Goal: Task Accomplishment & Management: Use online tool/utility

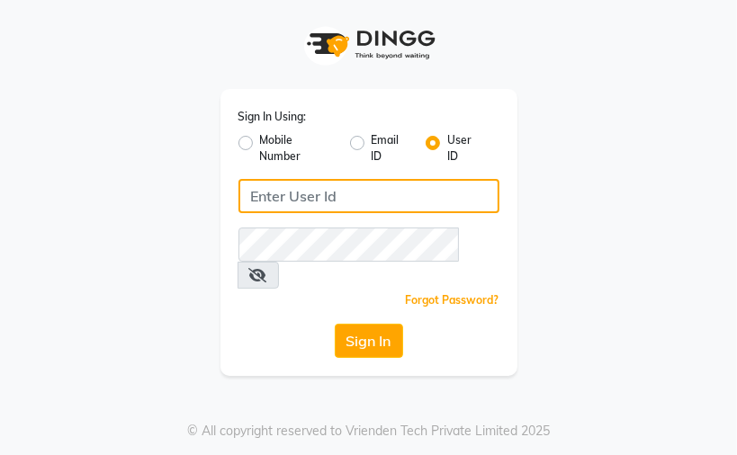
click at [376, 194] on input "Username" at bounding box center [368, 196] width 261 height 34
type input "j"
type input "kaokami"
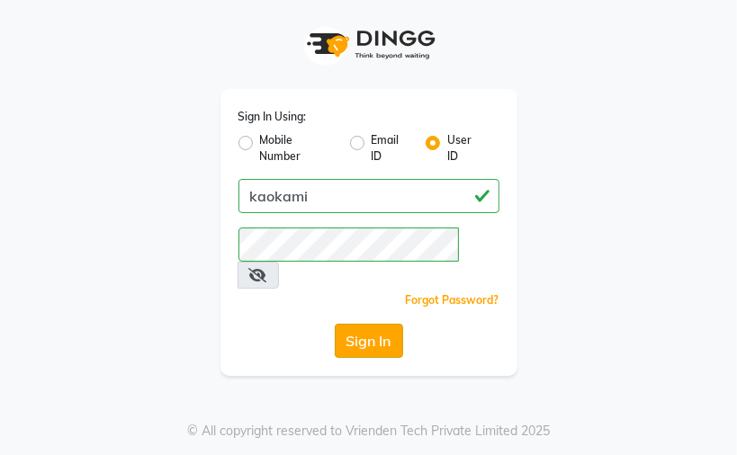
click at [355, 324] on button "Sign In" at bounding box center [369, 341] width 68 height 34
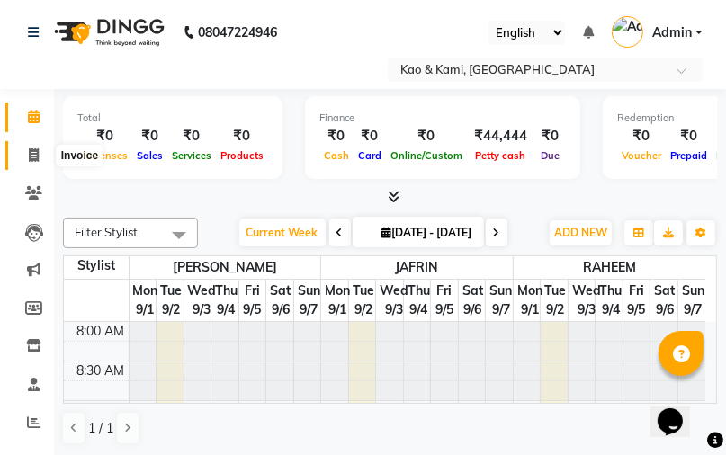
click at [32, 151] on icon at bounding box center [34, 154] width 10 height 13
select select "7904"
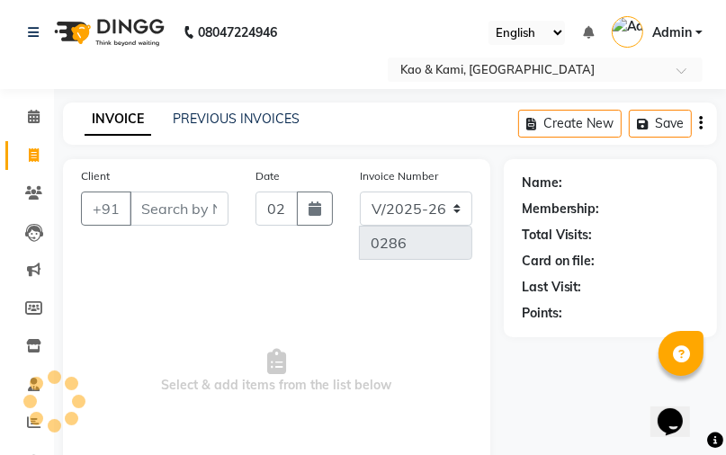
select select "membership"
click at [239, 118] on link "PREVIOUS INVOICES" at bounding box center [236, 119] width 127 height 16
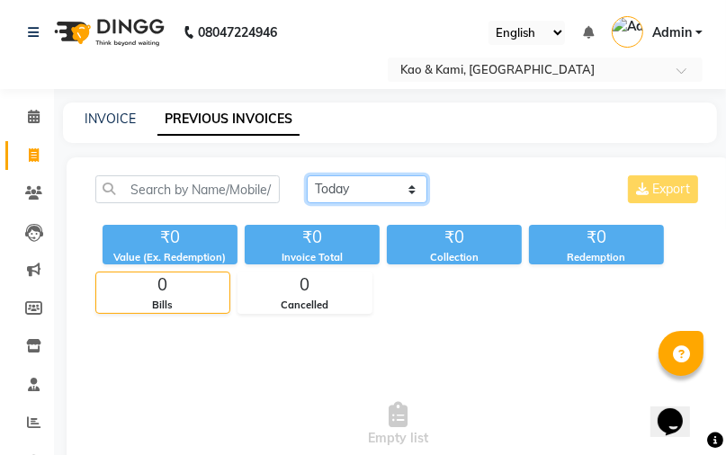
click at [398, 191] on select "[DATE] [DATE] Custom Range" at bounding box center [367, 189] width 121 height 28
select select "range"
click at [307, 184] on select "[DATE] [DATE] Custom Range" at bounding box center [367, 189] width 121 height 28
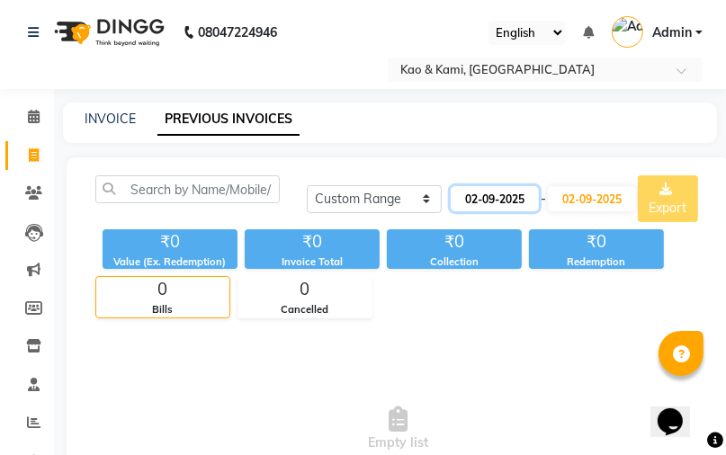
click at [533, 195] on input "02-09-2025" at bounding box center [495, 198] width 88 height 25
select select "9"
select select "2025"
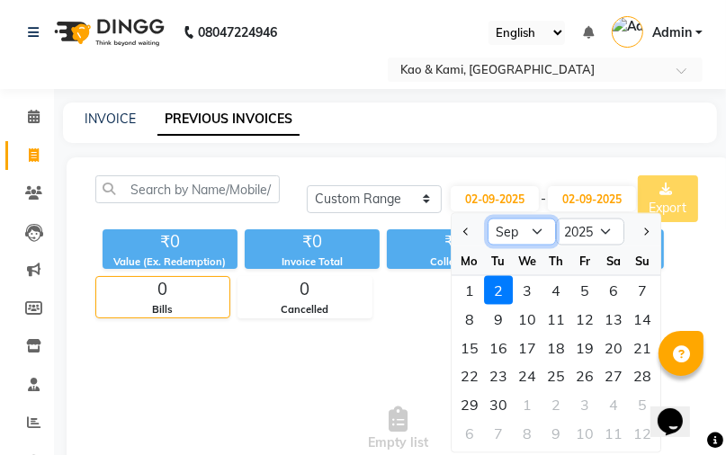
click at [543, 230] on select "Jan Feb Mar Apr May Jun [DATE] Aug Sep Oct Nov Dec" at bounding box center [522, 232] width 68 height 27
select select "8"
click at [488, 219] on select "Jan Feb Mar Apr May Jun [DATE] Aug Sep Oct Nov Dec" at bounding box center [522, 232] width 68 height 27
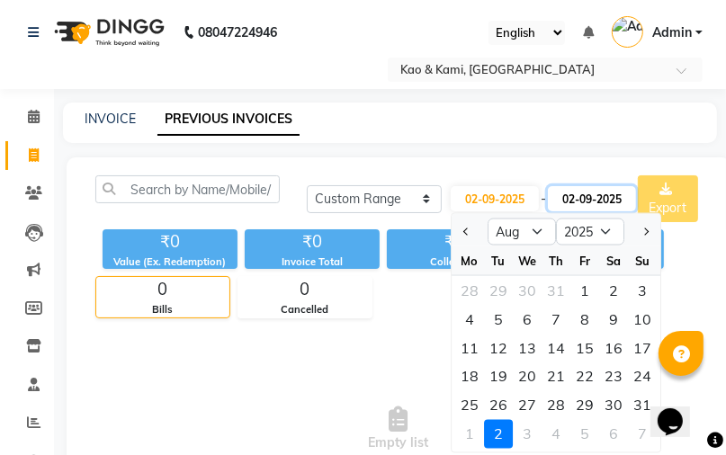
click at [600, 202] on input "02-09-2025" at bounding box center [592, 198] width 88 height 25
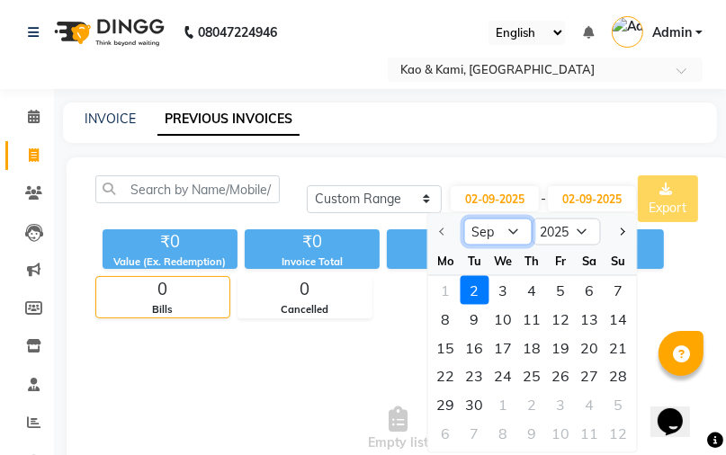
click at [507, 239] on select "Sep Oct Nov Dec" at bounding box center [498, 232] width 68 height 27
click at [517, 228] on select "Sep Oct Nov Dec" at bounding box center [498, 232] width 68 height 27
click at [516, 226] on select "Sep Oct Nov Dec" at bounding box center [498, 232] width 68 height 27
click at [608, 191] on input "02-09-2025" at bounding box center [592, 198] width 88 height 25
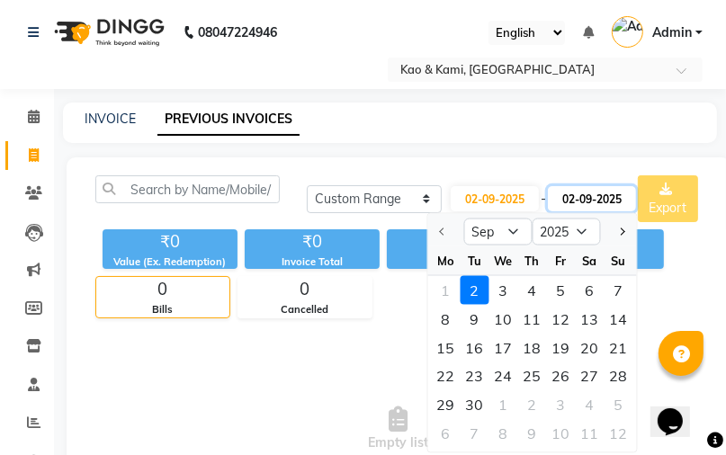
click at [570, 199] on input "02-09-2025" at bounding box center [592, 198] width 88 height 25
click at [592, 198] on input "02-09-2025" at bounding box center [592, 198] width 88 height 25
click at [628, 193] on input "02-09-2025" at bounding box center [592, 198] width 88 height 25
click at [593, 197] on input "02-09-2025" at bounding box center [592, 198] width 88 height 25
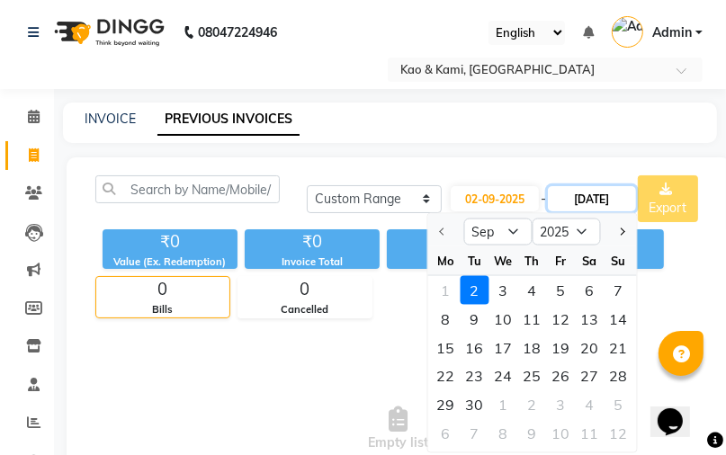
click at [575, 197] on input "[DATE]" at bounding box center [592, 198] width 88 height 25
type input "31-08-2025"
click at [334, 341] on span "Empty list" at bounding box center [398, 430] width 606 height 180
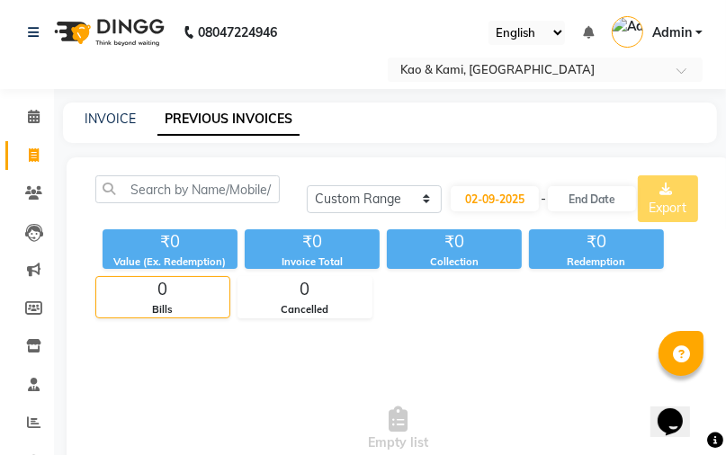
click at [331, 340] on span "Empty list" at bounding box center [398, 430] width 606 height 180
click at [605, 198] on input "text" at bounding box center [592, 198] width 88 height 25
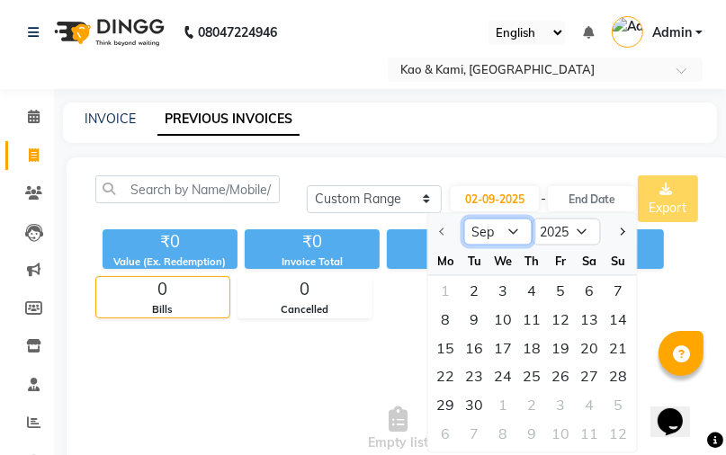
click at [488, 229] on select "Sep Oct Nov Dec" at bounding box center [498, 232] width 68 height 27
drag, startPoint x: 256, startPoint y: 400, endPoint x: 388, endPoint y: 137, distance: 294.2
click at [259, 389] on span "Empty list" at bounding box center [398, 430] width 606 height 180
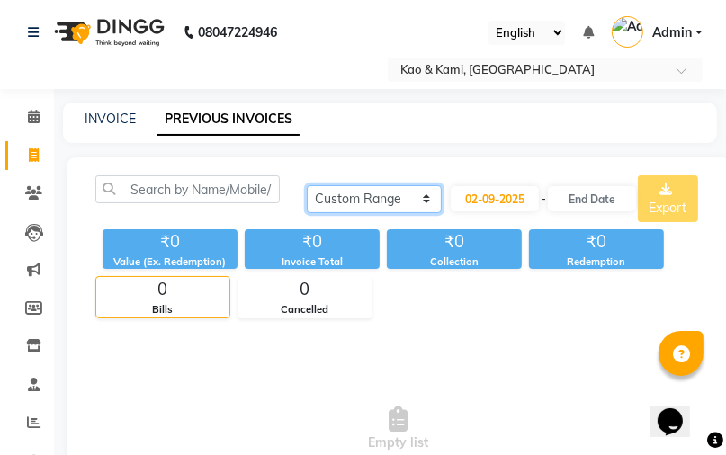
click at [413, 199] on select "[DATE] [DATE] Custom Range" at bounding box center [374, 199] width 135 height 28
click at [307, 185] on select "[DATE] [DATE] Custom Range" at bounding box center [374, 199] width 135 height 28
click at [112, 115] on link "INVOICE" at bounding box center [110, 119] width 51 height 16
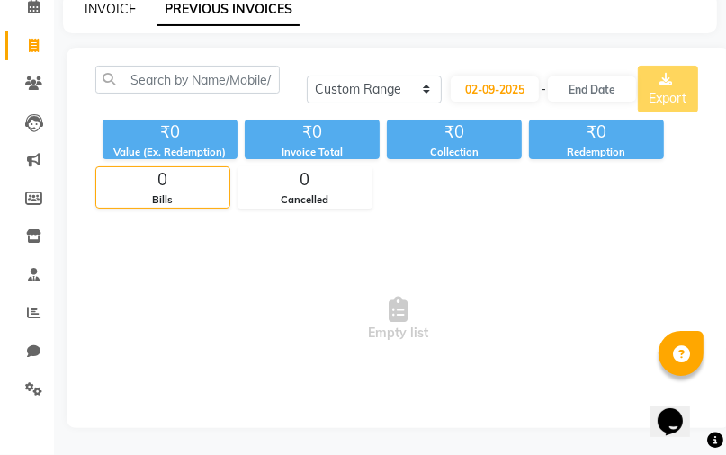
select select "7904"
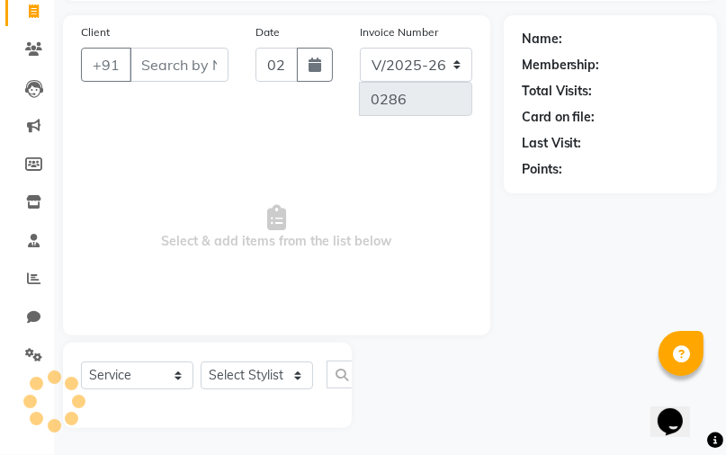
select select "membership"
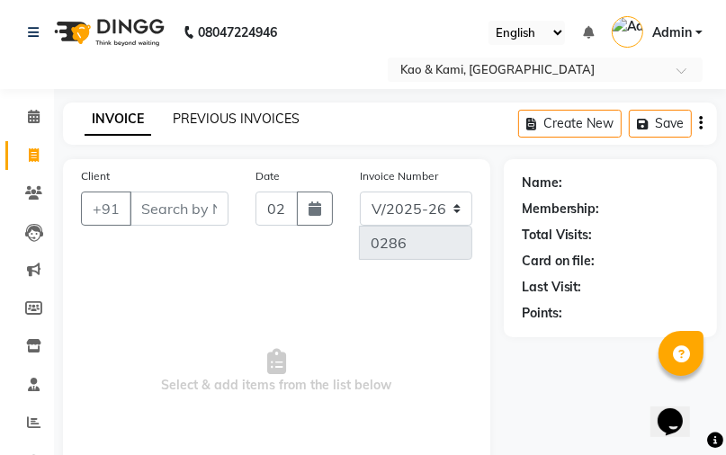
click at [277, 112] on link "PREVIOUS INVOICES" at bounding box center [236, 119] width 127 height 16
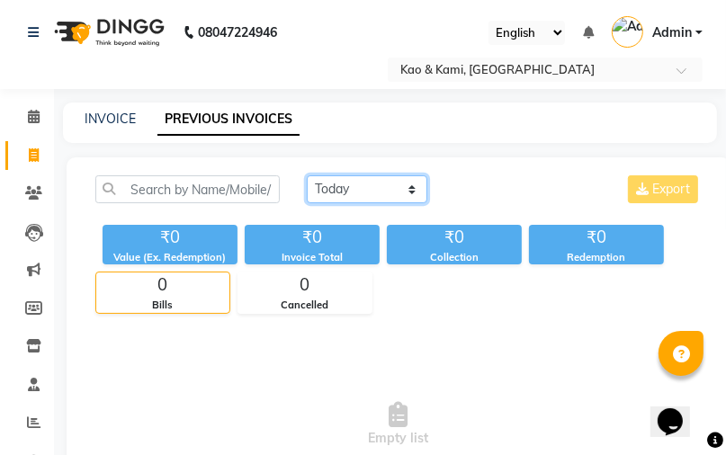
click at [416, 184] on select "[DATE] [DATE] Custom Range" at bounding box center [367, 189] width 121 height 28
select select "range"
click at [307, 184] on select "[DATE] [DATE] Custom Range" at bounding box center [367, 189] width 121 height 28
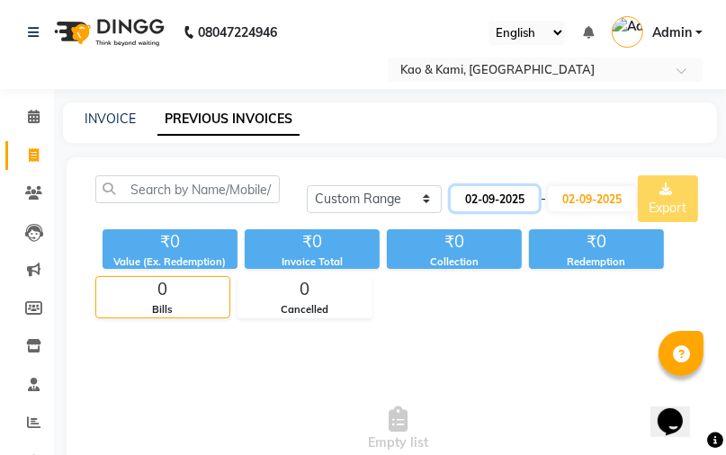
click at [500, 202] on input "02-09-2025" at bounding box center [495, 198] width 88 height 25
select select "9"
select select "2025"
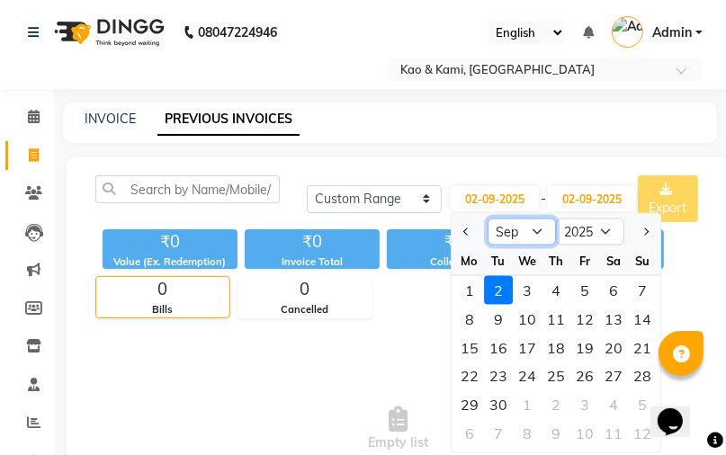
click at [533, 230] on select "Jan Feb Mar Apr May Jun [DATE] Aug Sep Oct Nov Dec" at bounding box center [522, 232] width 68 height 27
select select "8"
click at [488, 219] on select "Jan Feb Mar Apr May Jun [DATE] Aug Sep Oct Nov Dec" at bounding box center [522, 232] width 68 height 27
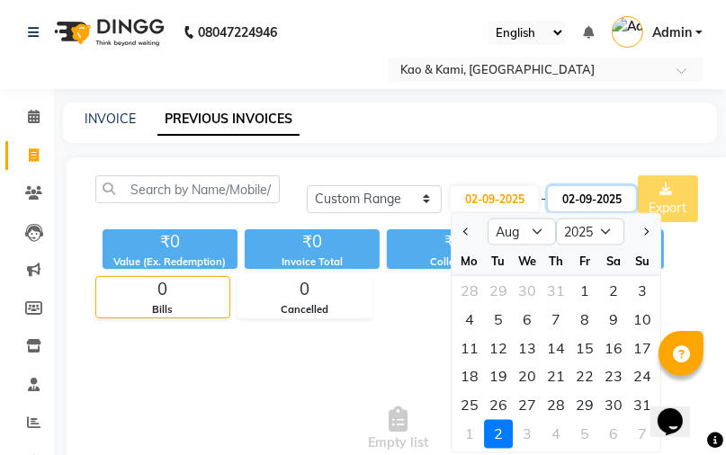
click at [626, 191] on input "02-09-2025" at bounding box center [592, 198] width 88 height 25
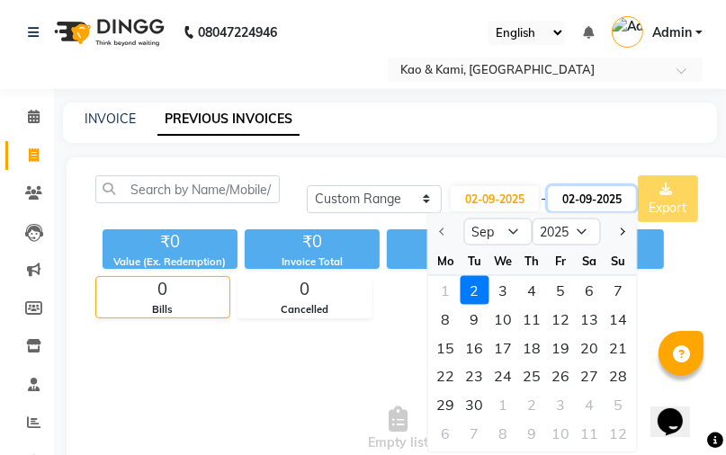
click at [626, 191] on input "02-09-2025" at bounding box center [592, 198] width 88 height 25
click at [522, 230] on select "Sep Oct Nov Dec" at bounding box center [498, 232] width 68 height 27
click at [615, 229] on button "Next month" at bounding box center [621, 232] width 15 height 29
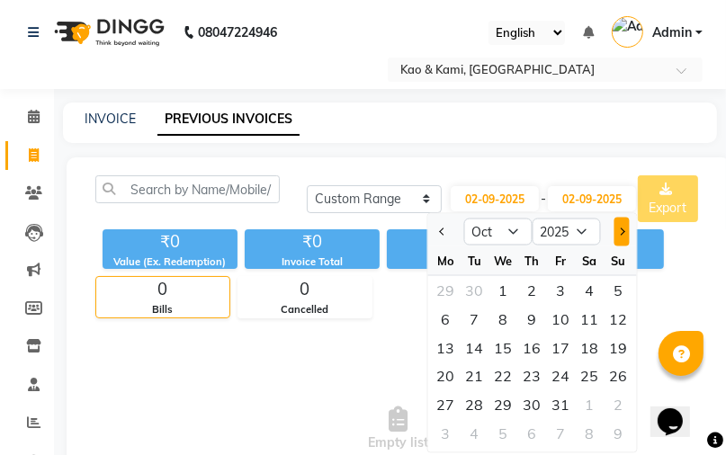
click at [615, 229] on button "Next month" at bounding box center [621, 232] width 15 height 29
click at [432, 231] on div at bounding box center [446, 232] width 36 height 29
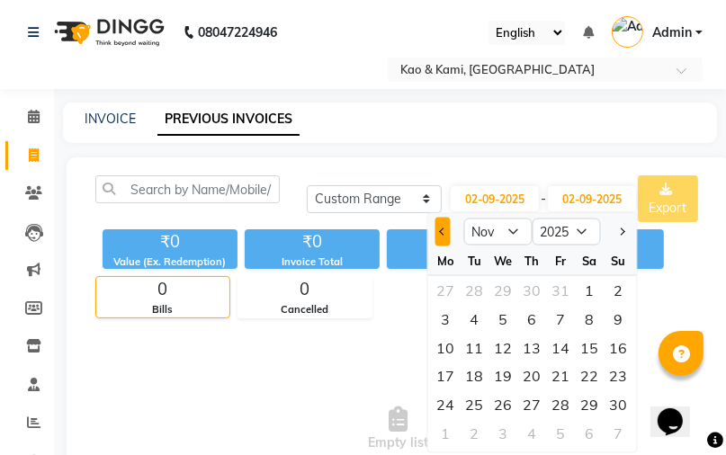
click at [437, 230] on button "Previous month" at bounding box center [443, 232] width 15 height 29
select select "9"
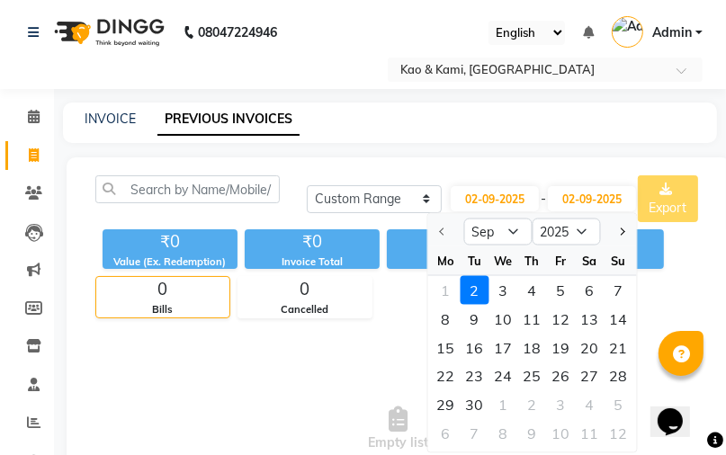
click at [437, 230] on div at bounding box center [446, 232] width 36 height 29
click at [441, 228] on div at bounding box center [446, 232] width 36 height 29
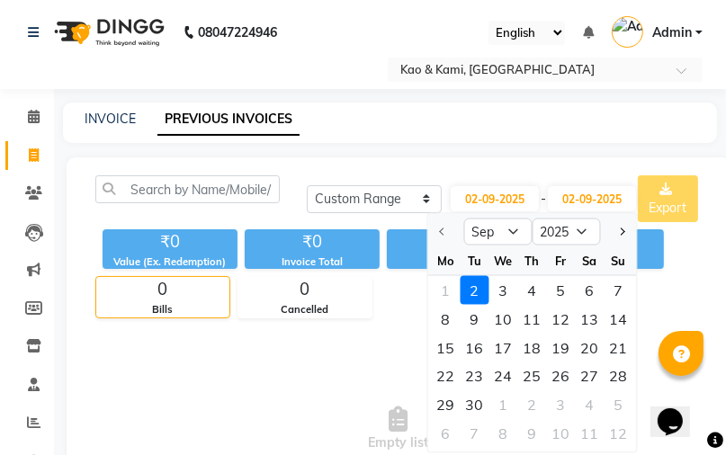
click at [441, 228] on div at bounding box center [446, 232] width 36 height 29
click at [384, 350] on span "Empty list" at bounding box center [398, 430] width 606 height 180
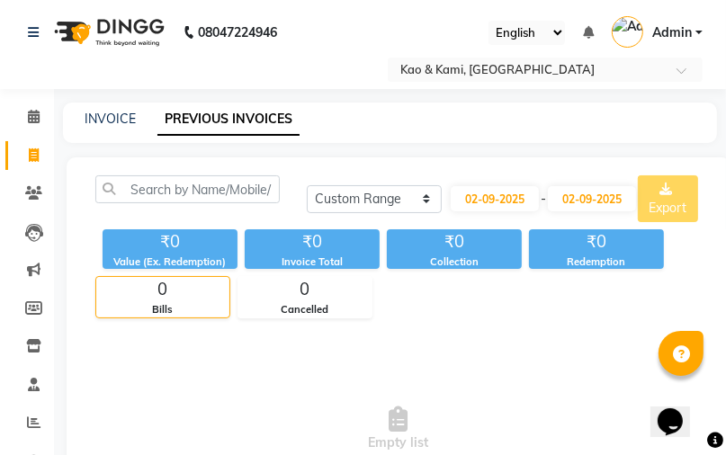
click at [477, 281] on div "₹0 Value (Ex. Redemption) ₹0 Invoice Total ₹0 Collection ₹0 Redemption 0 Bills …" at bounding box center [398, 270] width 606 height 96
click at [421, 201] on select "[DATE] [DATE] Custom Range" at bounding box center [374, 199] width 135 height 28
click at [307, 185] on select "[DATE] [DATE] Custom Range" at bounding box center [374, 199] width 135 height 28
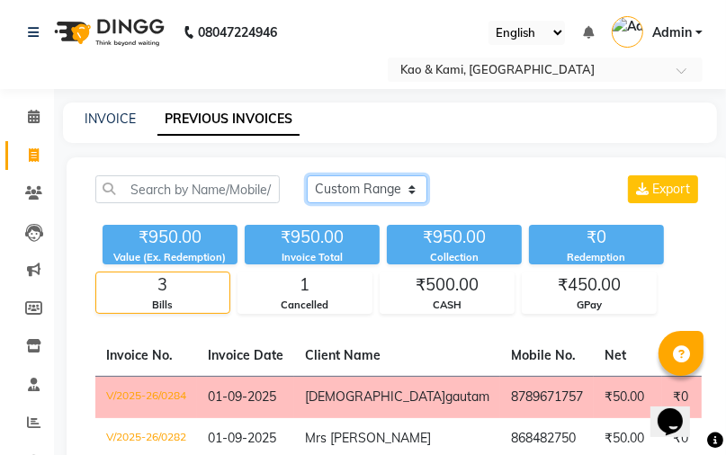
click at [412, 191] on select "[DATE] [DATE] Custom Range" at bounding box center [367, 189] width 121 height 28
select select "range"
click at [307, 184] on select "[DATE] [DATE] Custom Range" at bounding box center [367, 189] width 121 height 28
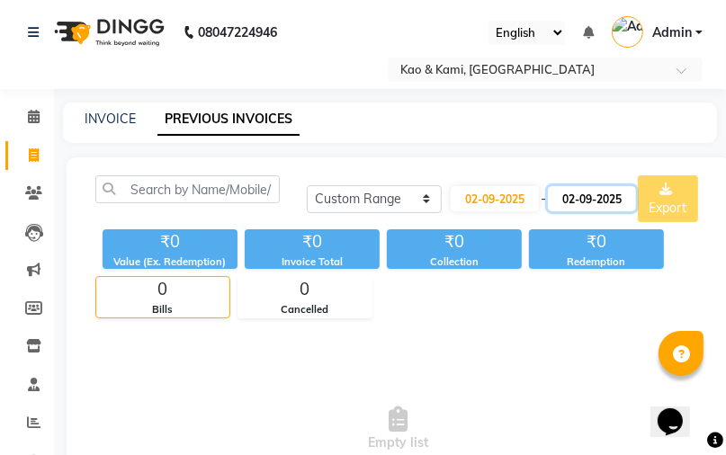
click at [594, 200] on input "02-09-2025" at bounding box center [592, 198] width 88 height 25
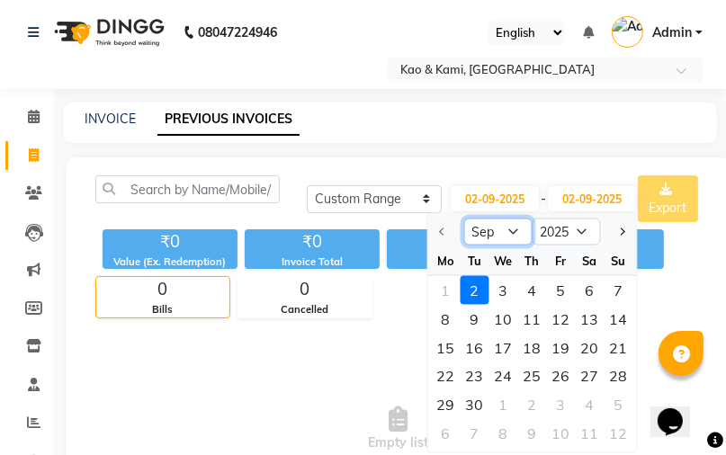
click at [517, 227] on select "Sep Oct Nov Dec" at bounding box center [498, 232] width 68 height 27
click at [686, 202] on div "[DATE] [DATE] Custom Range [DATE] - [DATE] Sep Oct Nov [DATE] 2026 2027 2028 20…" at bounding box center [504, 198] width 395 height 47
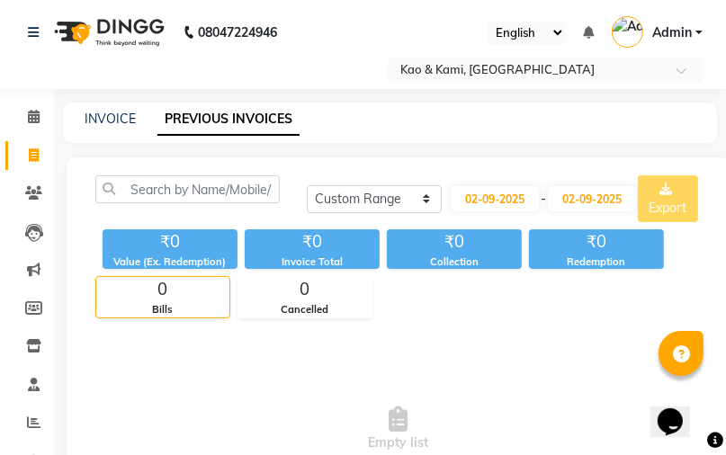
click at [685, 201] on div "[DATE] [DATE] Custom Range [DATE] - [DATE] Export" at bounding box center [504, 198] width 395 height 47
click at [104, 118] on link "INVOICE" at bounding box center [110, 119] width 51 height 16
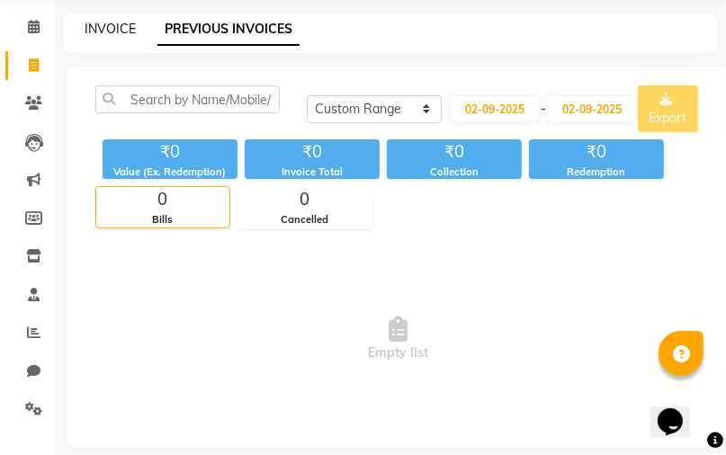
select select "7904"
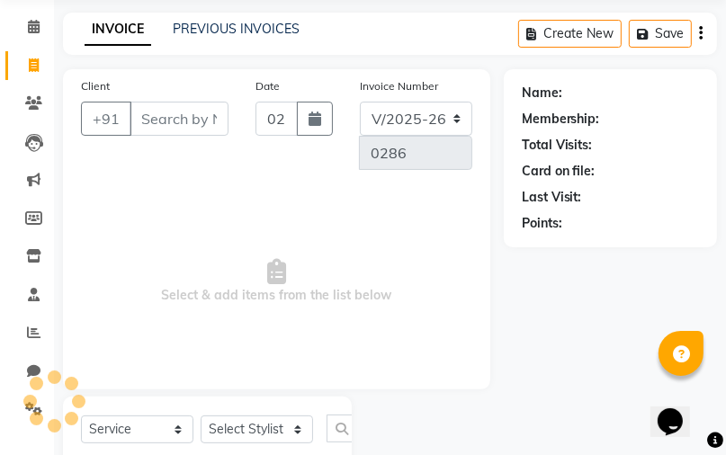
scroll to position [238, 0]
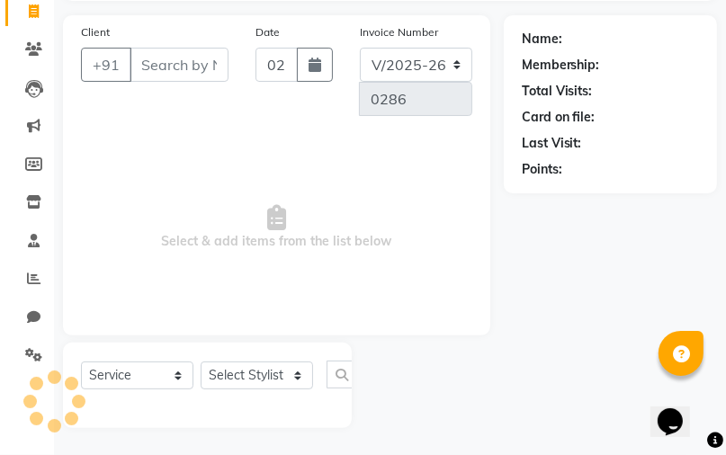
select select "membership"
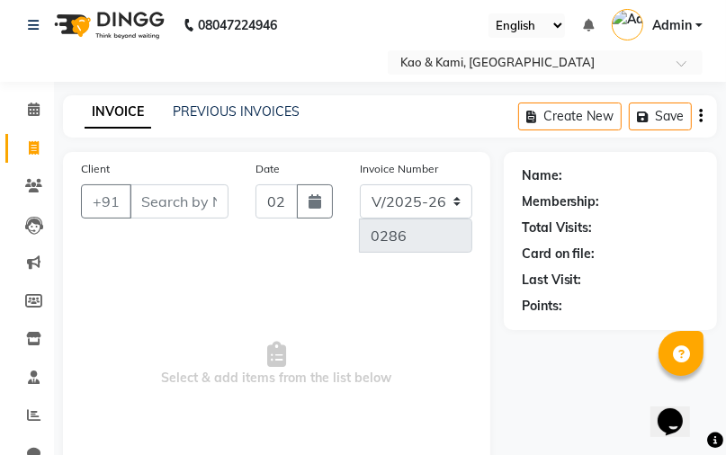
scroll to position [0, 0]
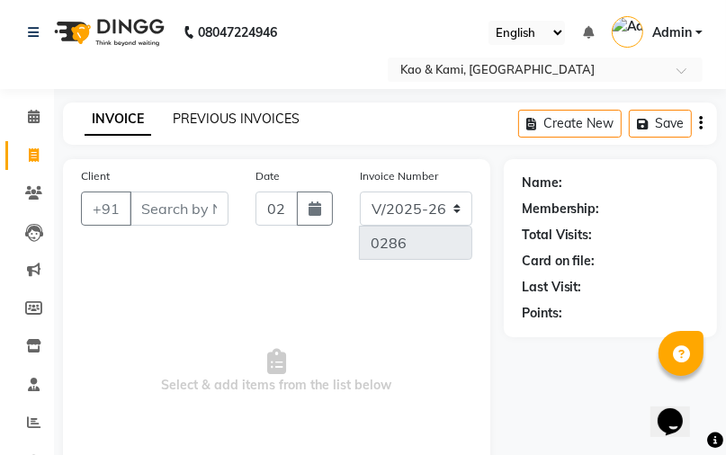
click at [274, 115] on link "PREVIOUS INVOICES" at bounding box center [236, 119] width 127 height 16
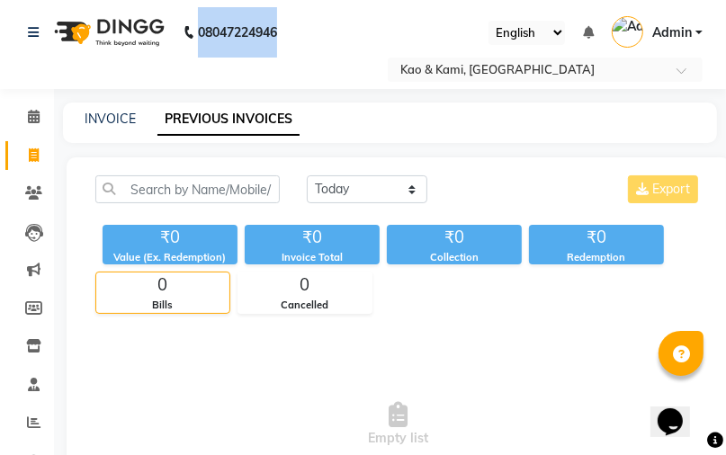
drag, startPoint x: 200, startPoint y: 30, endPoint x: 291, endPoint y: 14, distance: 92.2
click at [291, 14] on div "08047224946" at bounding box center [152, 32] width 276 height 50
click at [362, 186] on select "[DATE] [DATE] Custom Range" at bounding box center [367, 189] width 121 height 28
select select "range"
click at [307, 184] on select "[DATE] [DATE] Custom Range" at bounding box center [367, 189] width 121 height 28
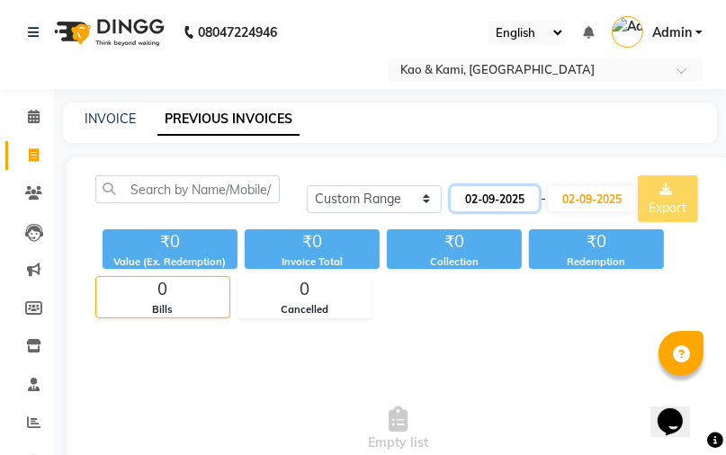
click at [521, 197] on input "02-09-2025" at bounding box center [495, 198] width 88 height 25
select select "9"
select select "2025"
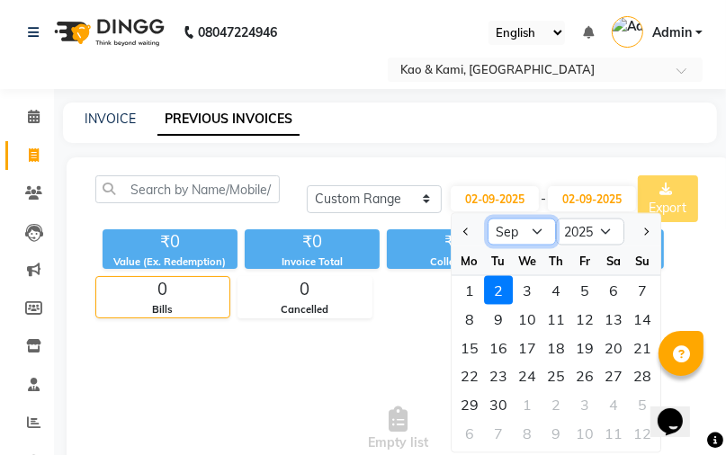
click at [525, 229] on select "Jan Feb Mar Apr May Jun [DATE] Aug Sep Oct Nov Dec" at bounding box center [522, 232] width 68 height 27
select select "8"
click at [488, 219] on select "Jan Feb Mar Apr May Jun [DATE] Aug Sep Oct Nov Dec" at bounding box center [522, 232] width 68 height 27
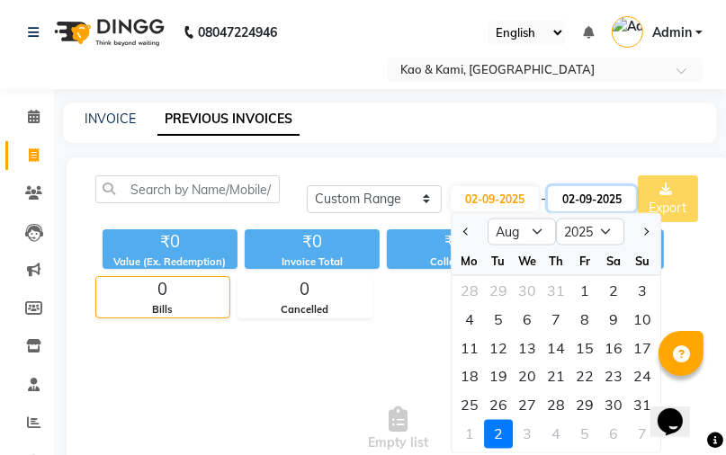
click at [582, 198] on input "02-09-2025" at bounding box center [592, 198] width 88 height 25
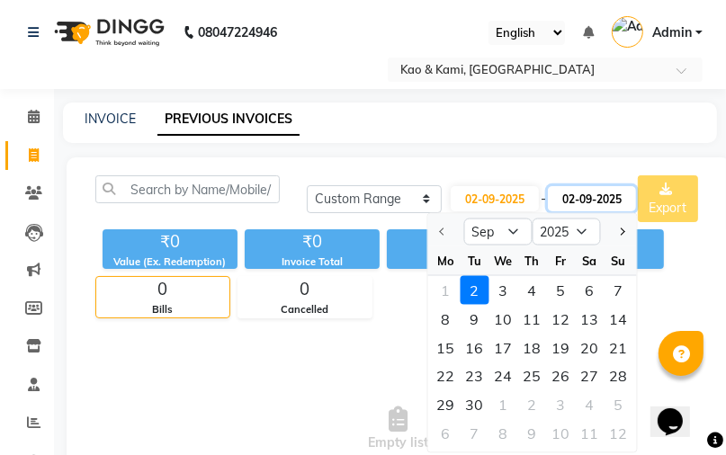
click at [583, 195] on input "02-09-2025" at bounding box center [592, 198] width 88 height 25
click at [437, 230] on div at bounding box center [446, 232] width 36 height 29
click at [439, 230] on div at bounding box center [446, 232] width 36 height 29
click at [653, 188] on div "[DATE] [DATE] Custom Range [DATE] - [DATE] Sep Oct Nov [DATE] 2026 2027 2028 20…" at bounding box center [504, 198] width 395 height 47
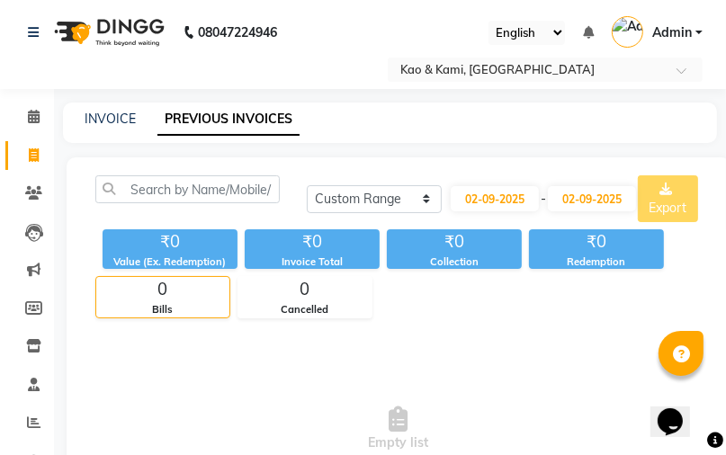
click at [653, 188] on div "[DATE] [DATE] Custom Range [DATE] - [DATE] Export" at bounding box center [504, 198] width 395 height 47
click at [659, 202] on div "[DATE] [DATE] Custom Range [DATE] - [DATE] Export" at bounding box center [504, 198] width 395 height 47
click at [428, 203] on select "[DATE] [DATE] Custom Range" at bounding box center [374, 199] width 135 height 28
click at [307, 185] on select "[DATE] [DATE] Custom Range" at bounding box center [374, 199] width 135 height 28
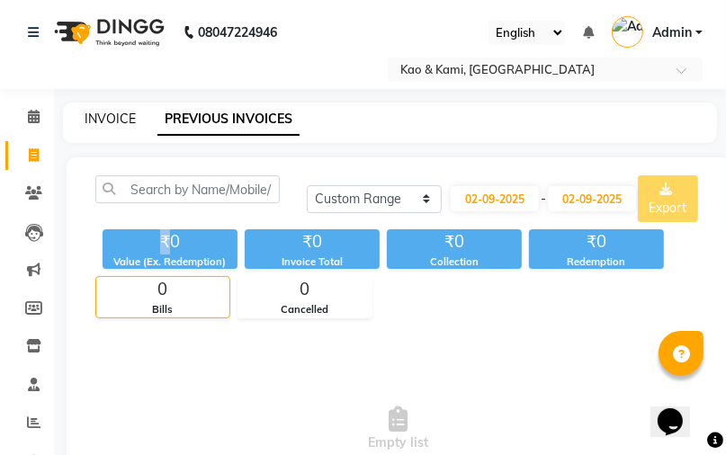
click at [92, 121] on link "INVOICE" at bounding box center [110, 119] width 51 height 16
select select "service"
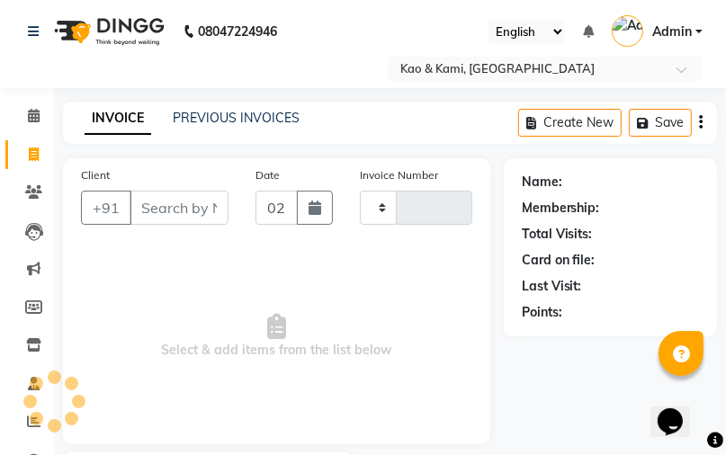
type input "0286"
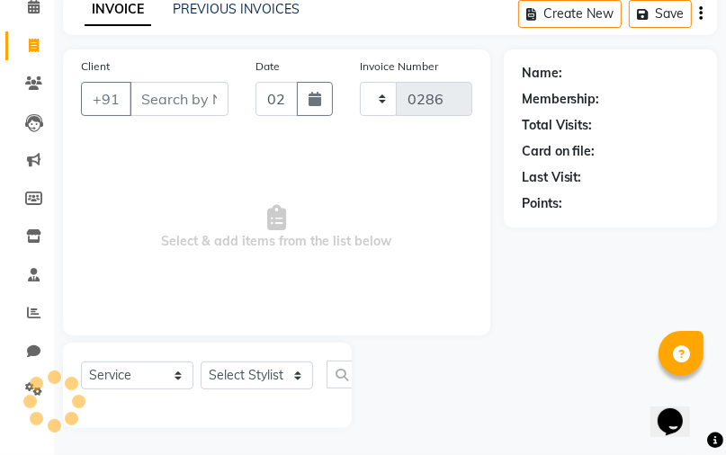
select select "membership"
select select "7904"
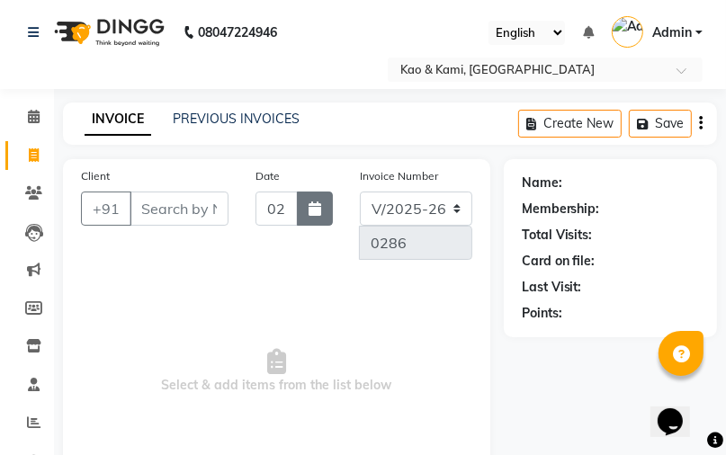
click at [309, 212] on icon "button" at bounding box center [315, 209] width 13 height 14
select select "9"
select select "2025"
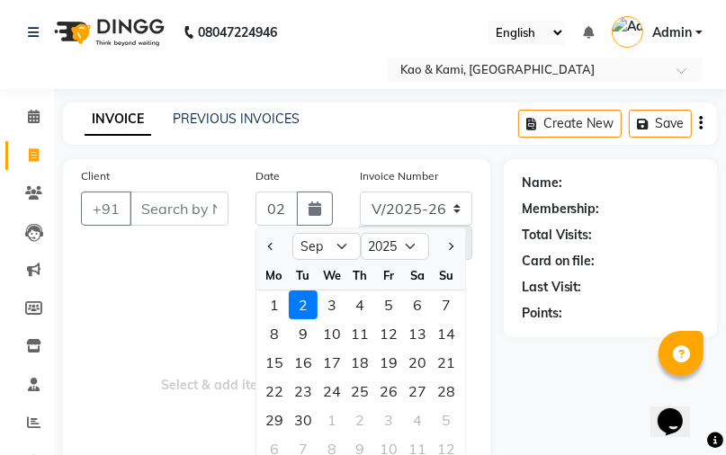
scroll to position [1, 0]
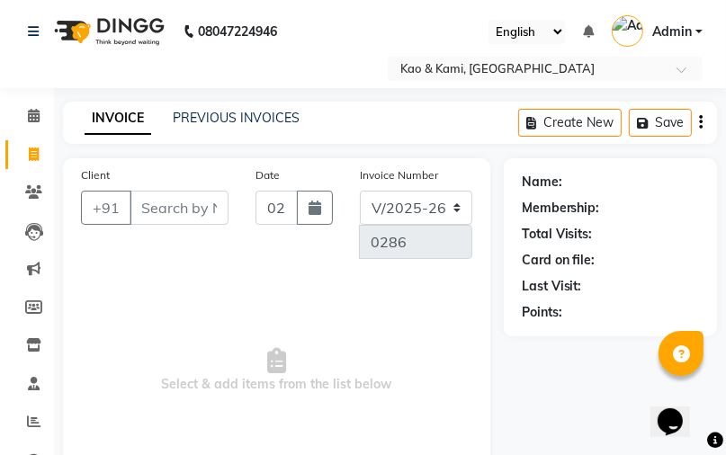
click at [705, 235] on div "Name: Membership: Total Visits: Card on file: Last Visit: Points:" at bounding box center [610, 247] width 213 height 178
drag, startPoint x: 730, startPoint y: 283, endPoint x: 225, endPoint y: 319, distance: 506.1
click at [225, 319] on span "Select & add items from the list below" at bounding box center [276, 371] width 391 height 180
drag, startPoint x: 551, startPoint y: 297, endPoint x: 570, endPoint y: 297, distance: 19.8
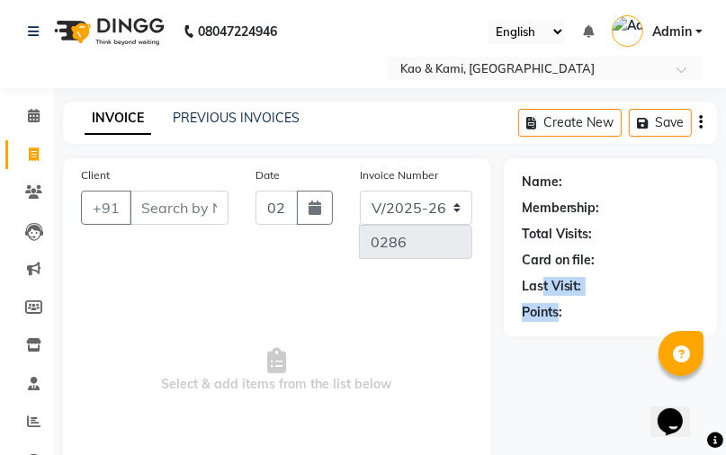
click at [556, 299] on div "Name: Membership: Total Visits: Card on file: Last Visit: Points:" at bounding box center [610, 244] width 177 height 157
click at [584, 306] on div "Name: Membership: Total Visits: Card on file: Last Visit: Points:" at bounding box center [610, 244] width 177 height 157
